Goal: Information Seeking & Learning: Learn about a topic

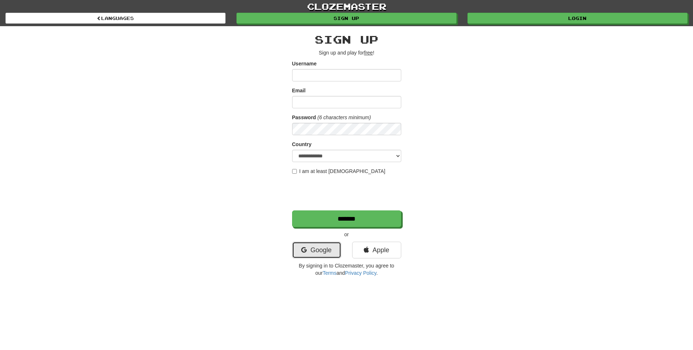
click at [321, 251] on link "Google" at bounding box center [316, 250] width 49 height 17
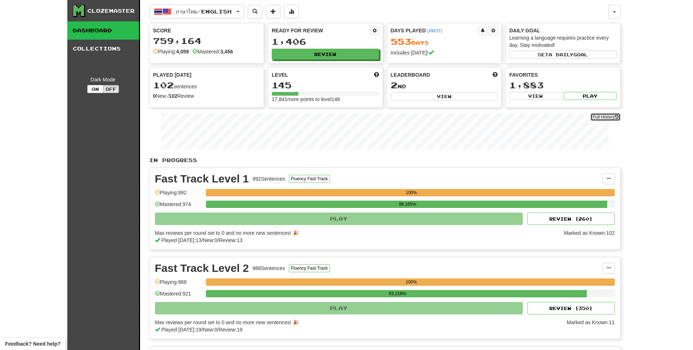
click at [602, 117] on link "Full History" at bounding box center [605, 117] width 30 height 8
click at [338, 57] on button "Review" at bounding box center [325, 54] width 107 height 11
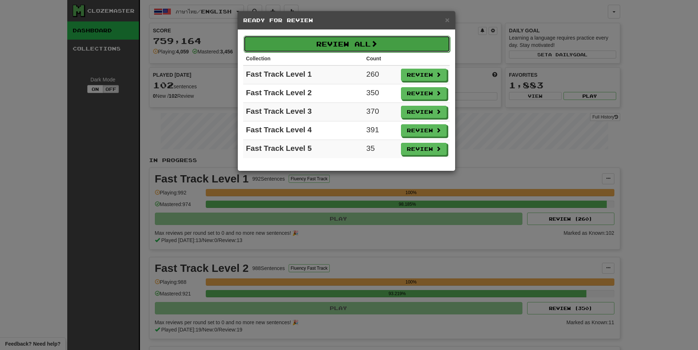
click at [329, 42] on button "Review All" at bounding box center [347, 44] width 207 height 17
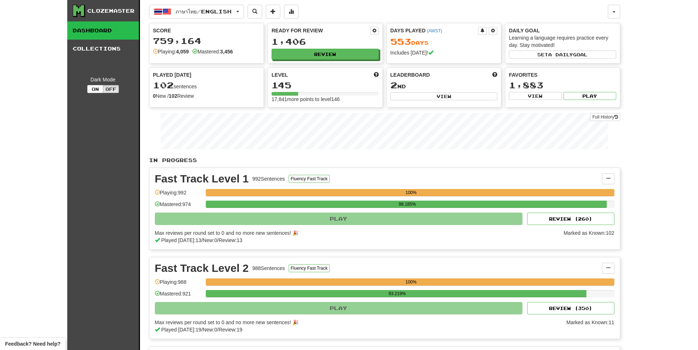
select select "**"
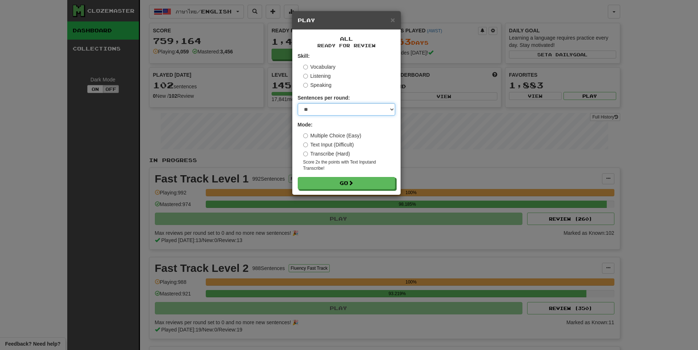
click at [341, 108] on select "* ** ** ** ** ** *** ********" at bounding box center [346, 109] width 97 height 12
click at [298, 103] on select "* ** ** ** ** ** *** ********" at bounding box center [346, 109] width 97 height 12
click at [354, 183] on span at bounding box center [351, 183] width 5 height 5
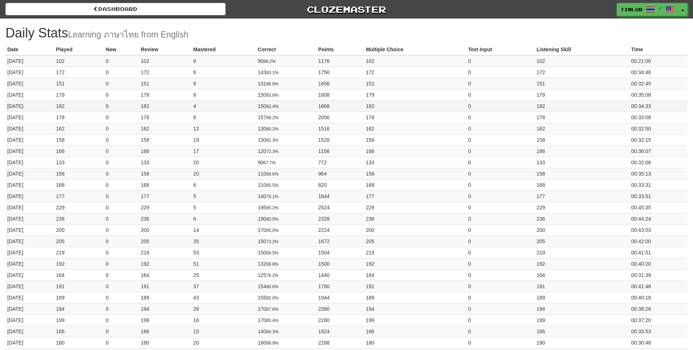
drag, startPoint x: 0, startPoint y: 0, endPoint x: 594, endPoint y: 109, distance: 603.8
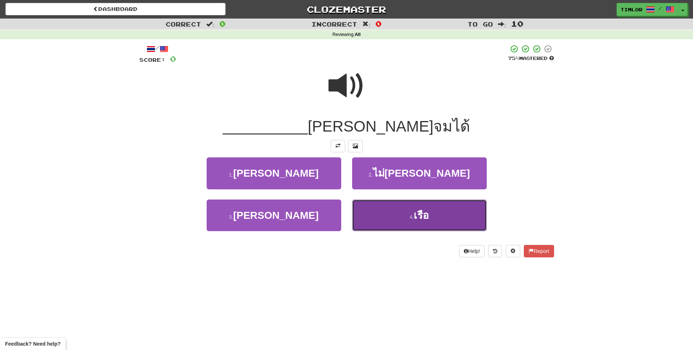
click at [385, 211] on button "4 . เรือ" at bounding box center [419, 216] width 135 height 32
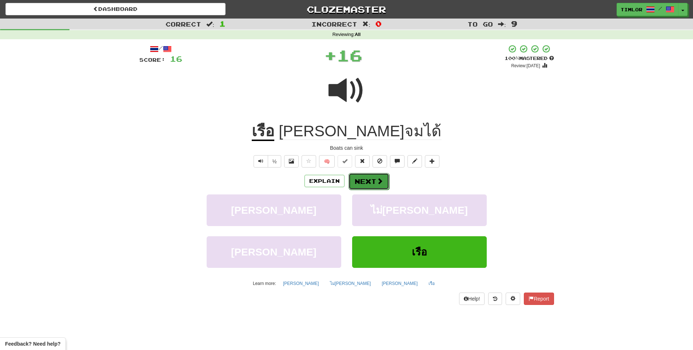
click at [376, 178] on span at bounding box center [379, 181] width 7 height 7
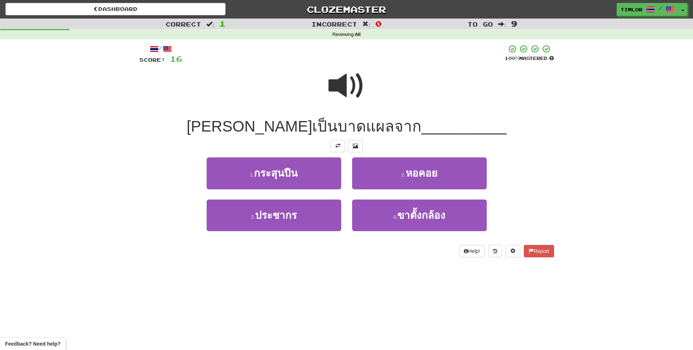
click at [340, 95] on span at bounding box center [346, 86] width 36 height 36
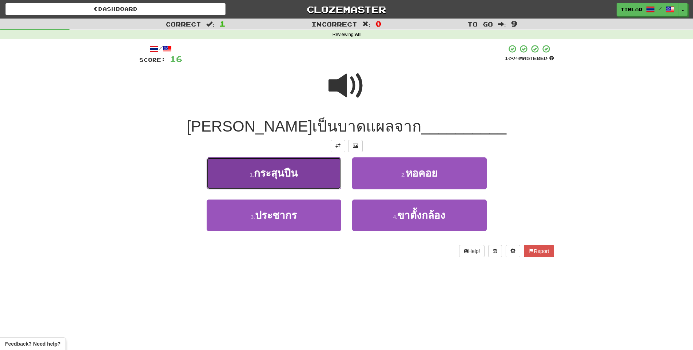
click at [320, 161] on button "1 . กระสุนปืน" at bounding box center [274, 173] width 135 height 32
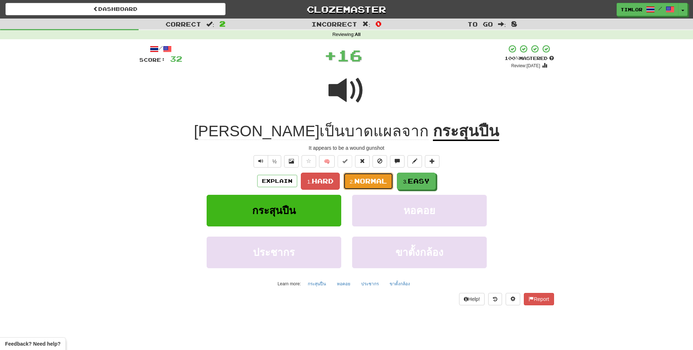
click at [372, 183] on span "Normal" at bounding box center [370, 181] width 33 height 8
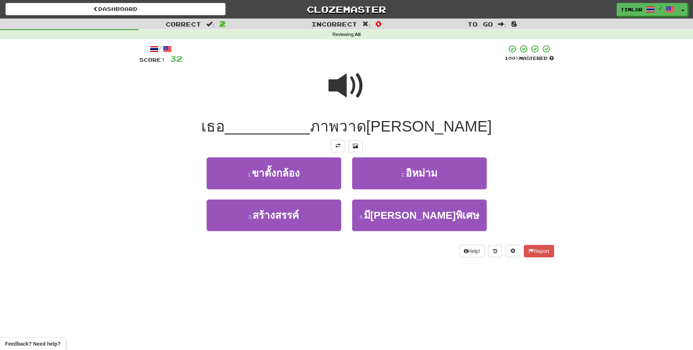
click at [336, 92] on span at bounding box center [346, 86] width 36 height 36
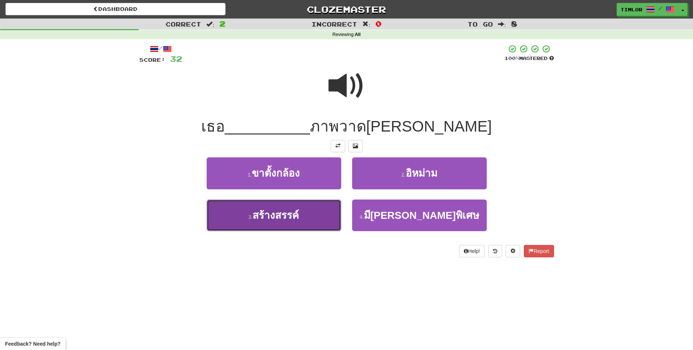
click at [316, 205] on button "3 . สร้างสรรค์" at bounding box center [274, 216] width 135 height 32
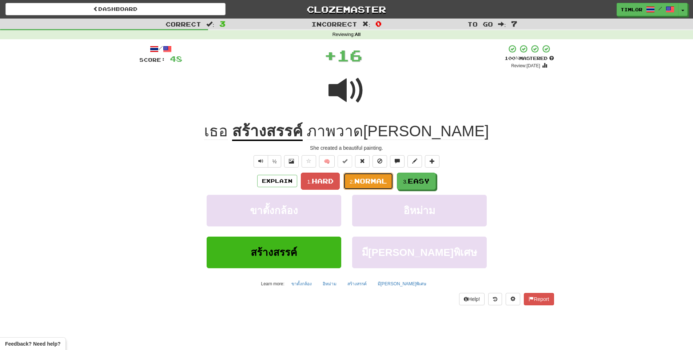
click at [372, 182] on span "Normal" at bounding box center [370, 181] width 33 height 8
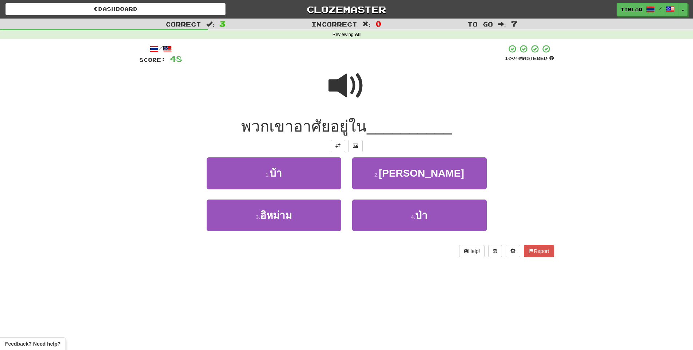
click at [335, 77] on span at bounding box center [346, 86] width 36 height 36
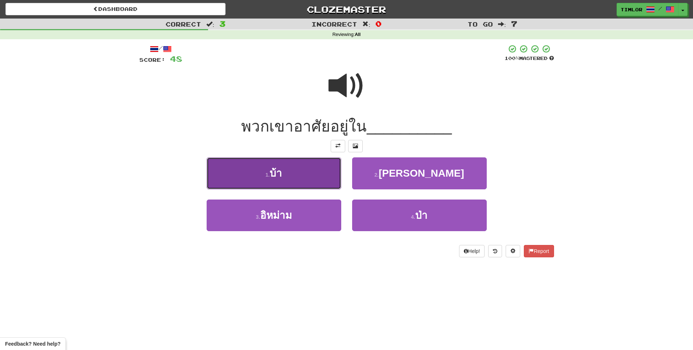
click at [302, 184] on button "1 . บ้า" at bounding box center [274, 173] width 135 height 32
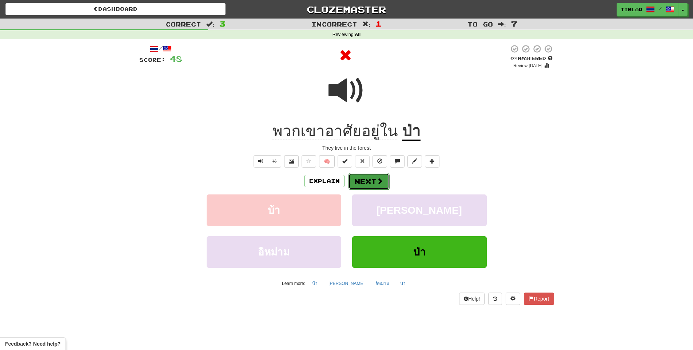
click at [355, 185] on button "Next" at bounding box center [368, 181] width 41 height 17
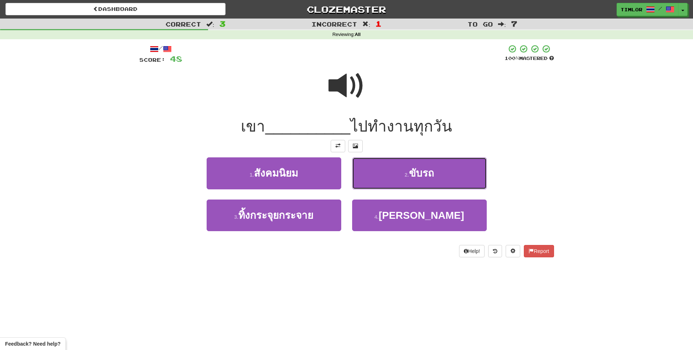
click at [355, 185] on button "2 . ขับรถ" at bounding box center [419, 173] width 135 height 32
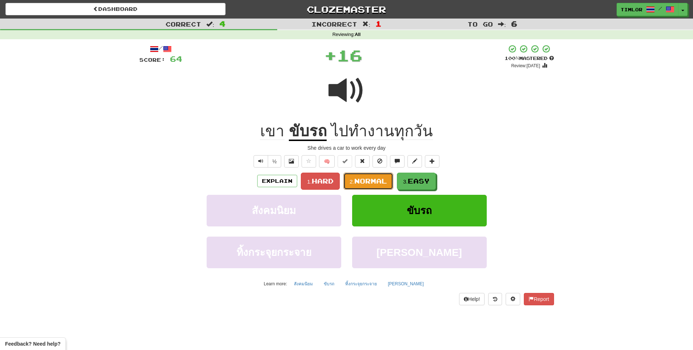
click at [355, 185] on span "Normal" at bounding box center [370, 181] width 33 height 8
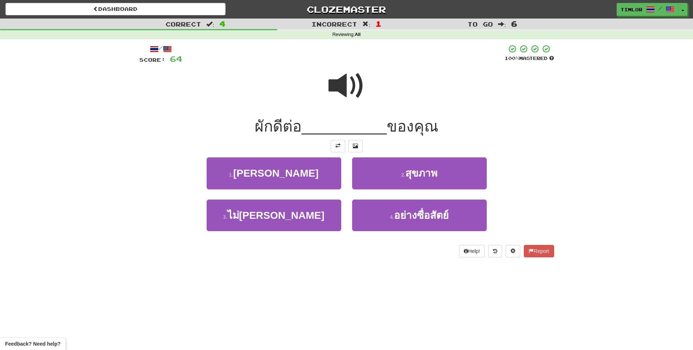
click at [324, 76] on div at bounding box center [346, 91] width 415 height 52
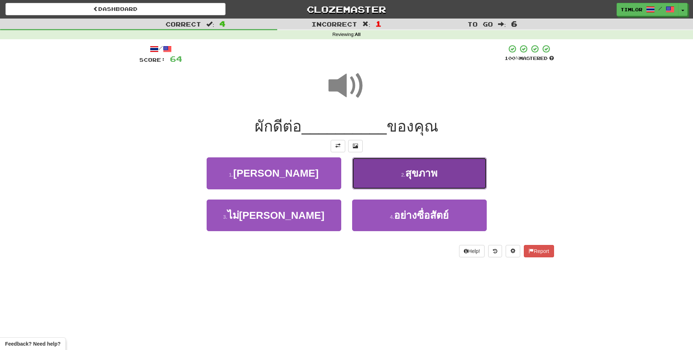
click at [407, 172] on span "สุขภาพ" at bounding box center [421, 173] width 32 height 11
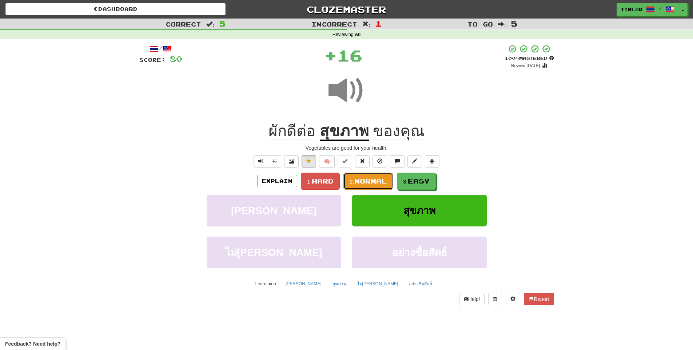
click at [375, 178] on span "Normal" at bounding box center [370, 181] width 33 height 8
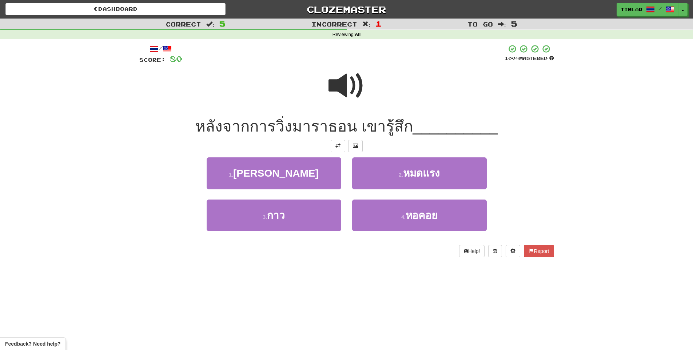
click at [347, 101] on span at bounding box center [346, 86] width 36 height 36
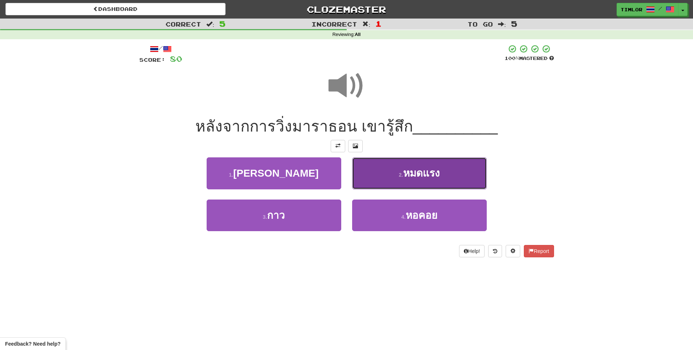
click at [361, 167] on button "2 . หมดแรง" at bounding box center [419, 173] width 135 height 32
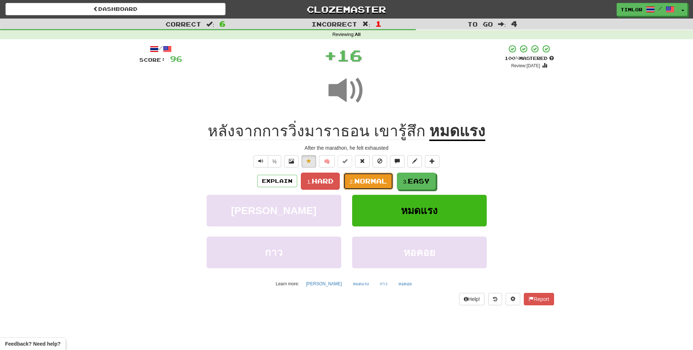
click at [361, 184] on span "Normal" at bounding box center [370, 181] width 33 height 8
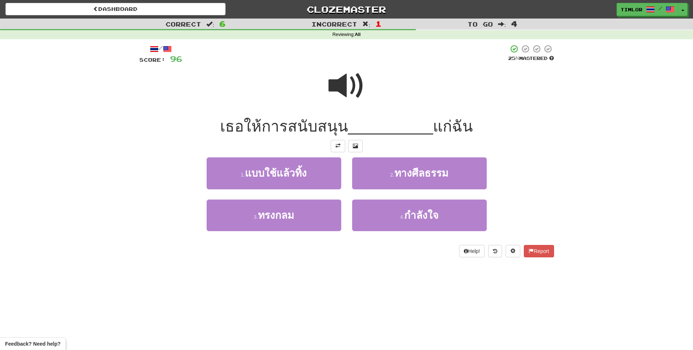
click at [346, 80] on span at bounding box center [346, 86] width 36 height 36
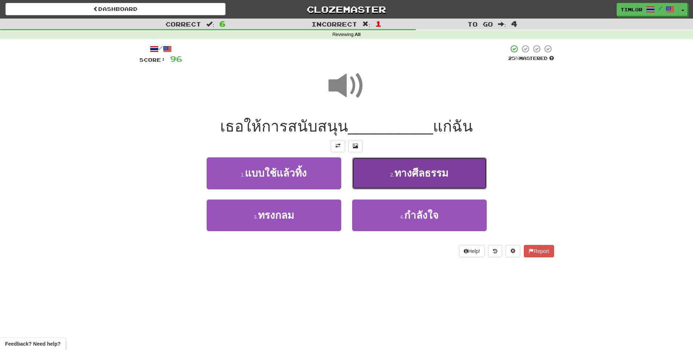
click at [397, 172] on span "ทางศีลธรรม" at bounding box center [421, 173] width 54 height 11
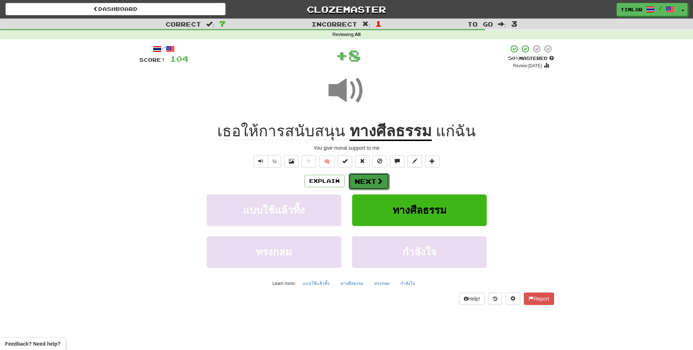
click at [367, 177] on button "Next" at bounding box center [368, 181] width 41 height 17
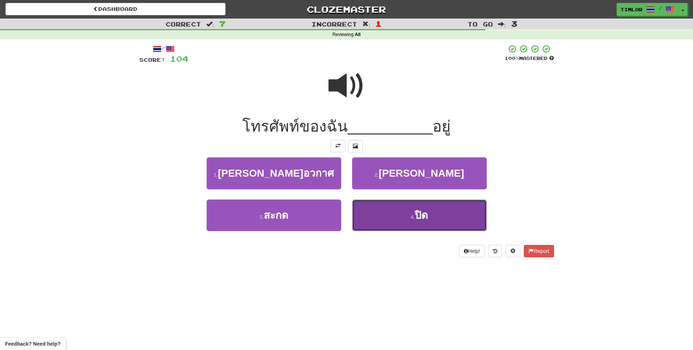
click at [374, 213] on button "4 . ปิด" at bounding box center [419, 216] width 135 height 32
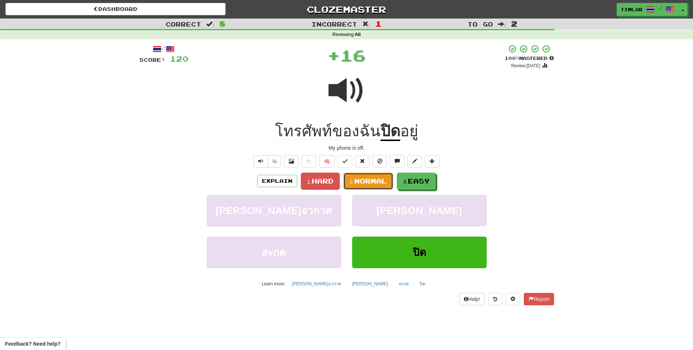
click at [372, 185] on button "2. Normal" at bounding box center [368, 181] width 50 height 17
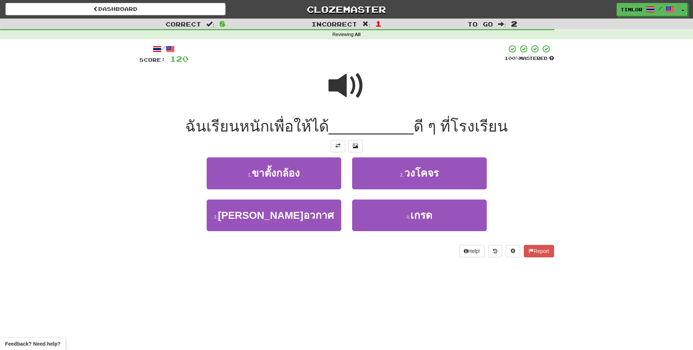
click at [356, 80] on span at bounding box center [346, 86] width 36 height 36
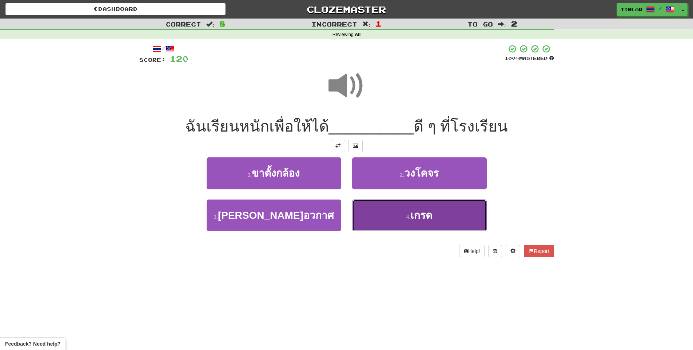
click at [385, 205] on button "4 . เกรด" at bounding box center [419, 216] width 135 height 32
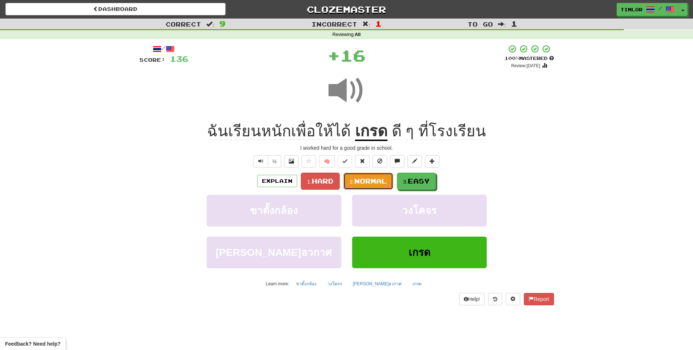
click at [384, 180] on span "Normal" at bounding box center [370, 181] width 33 height 8
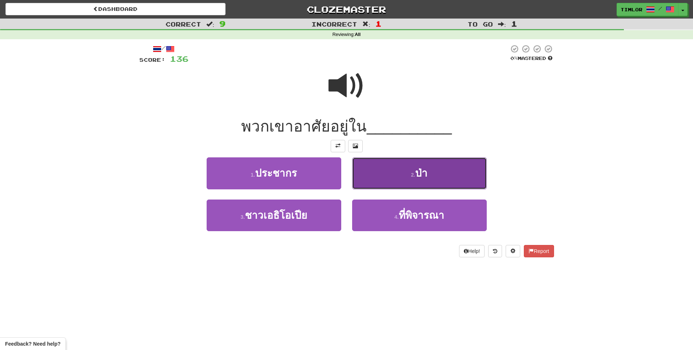
click at [387, 181] on button "2 . ป่า" at bounding box center [419, 173] width 135 height 32
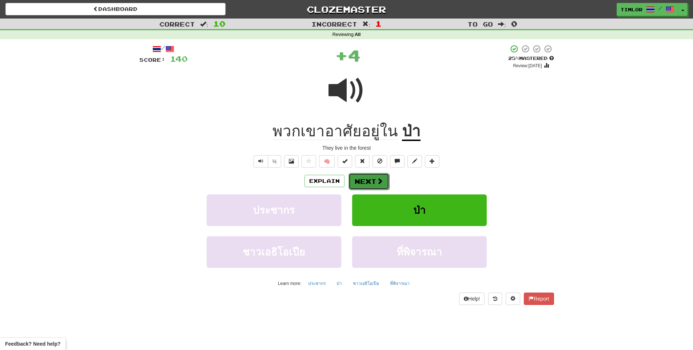
click at [385, 182] on button "Next" at bounding box center [368, 181] width 41 height 17
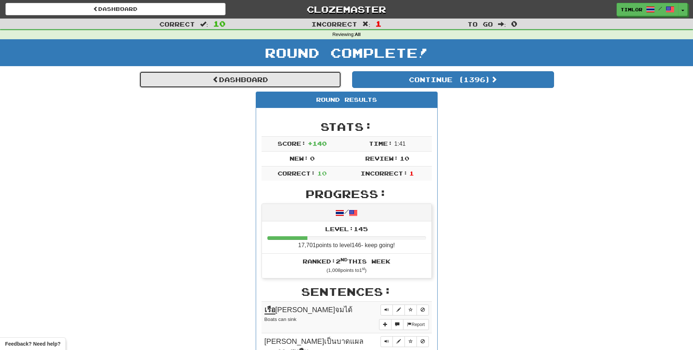
click at [299, 79] on link "Dashboard" at bounding box center [240, 79] width 202 height 17
